Goal: Task Accomplishment & Management: Complete application form

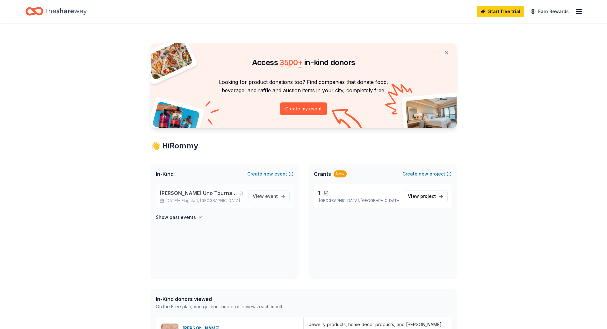
click at [199, 191] on span "[PERSON_NAME] Uno Tournament at [PERSON_NAME][GEOGRAPHIC_DATA]" at bounding box center [199, 193] width 78 height 8
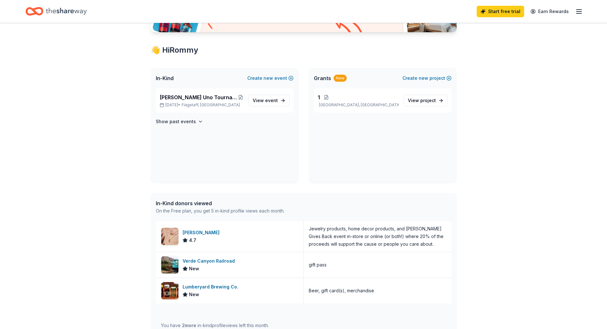
scroll to position [158, 0]
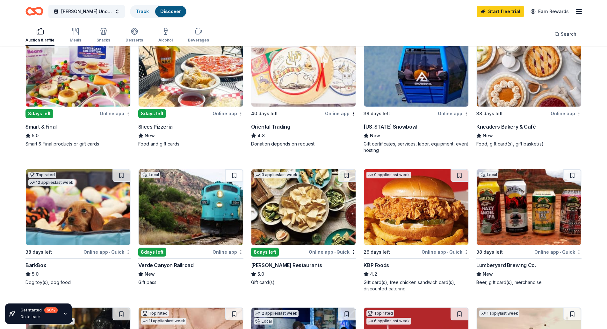
scroll to position [96, 0]
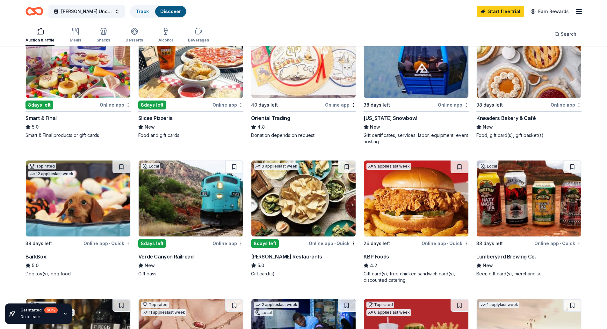
click at [513, 258] on div "Lumberyard Brewing Co." at bounding box center [506, 257] width 59 height 8
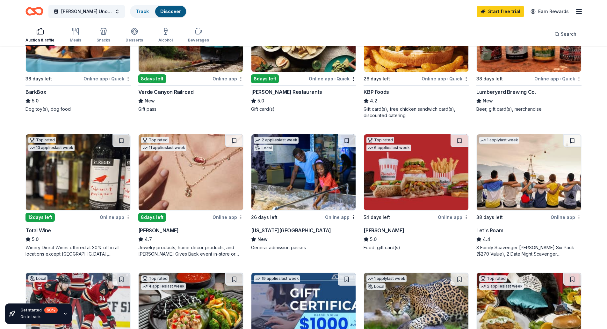
scroll to position [255, 0]
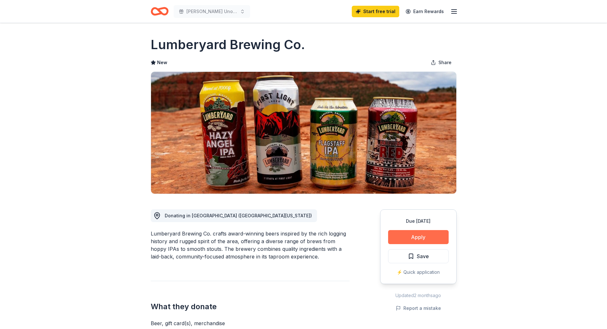
click at [417, 233] on button "Apply" at bounding box center [418, 237] width 61 height 14
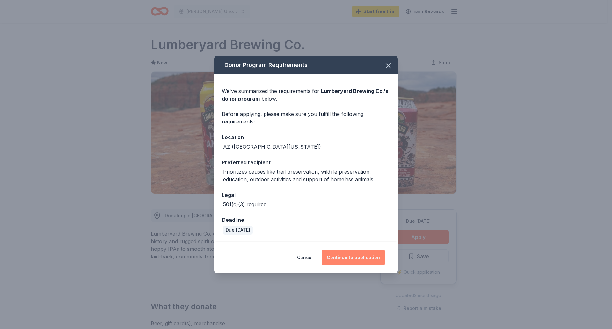
click at [354, 260] on button "Continue to application" at bounding box center [353, 257] width 63 height 15
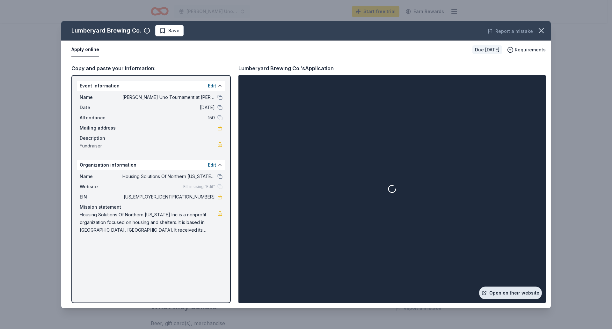
click at [500, 291] on link "Open on their website" at bounding box center [510, 292] width 63 height 13
